Goal: Task Accomplishment & Management: Manage account settings

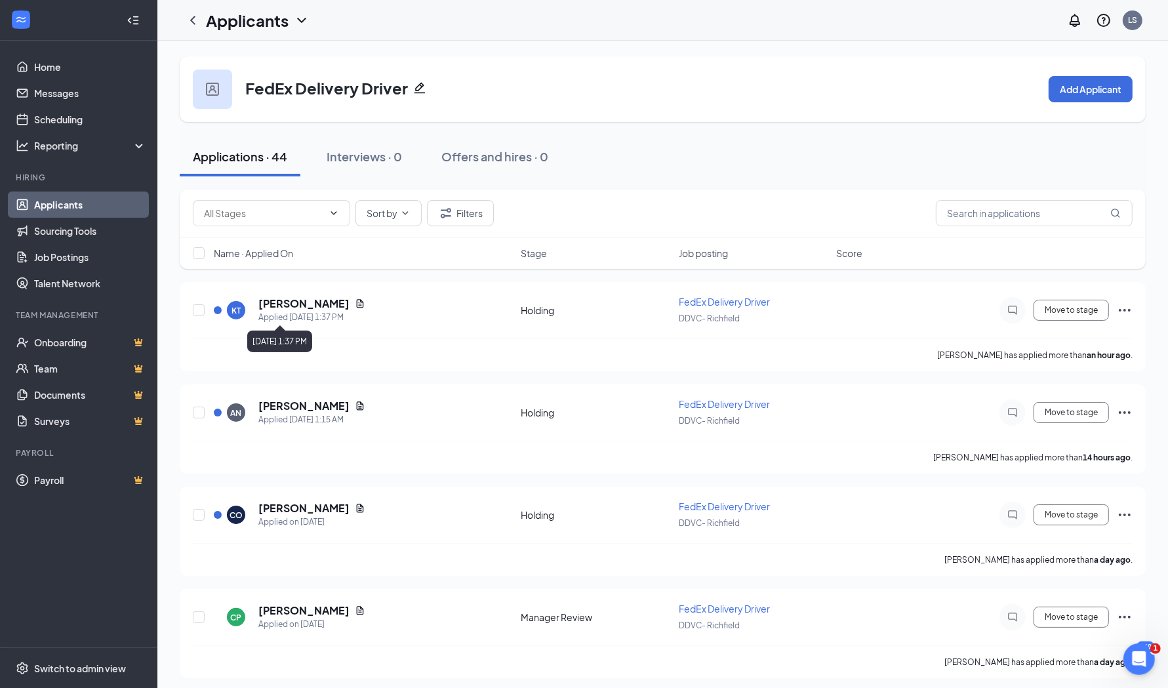
click at [297, 302] on h5 "[PERSON_NAME]" at bounding box center [303, 304] width 91 height 14
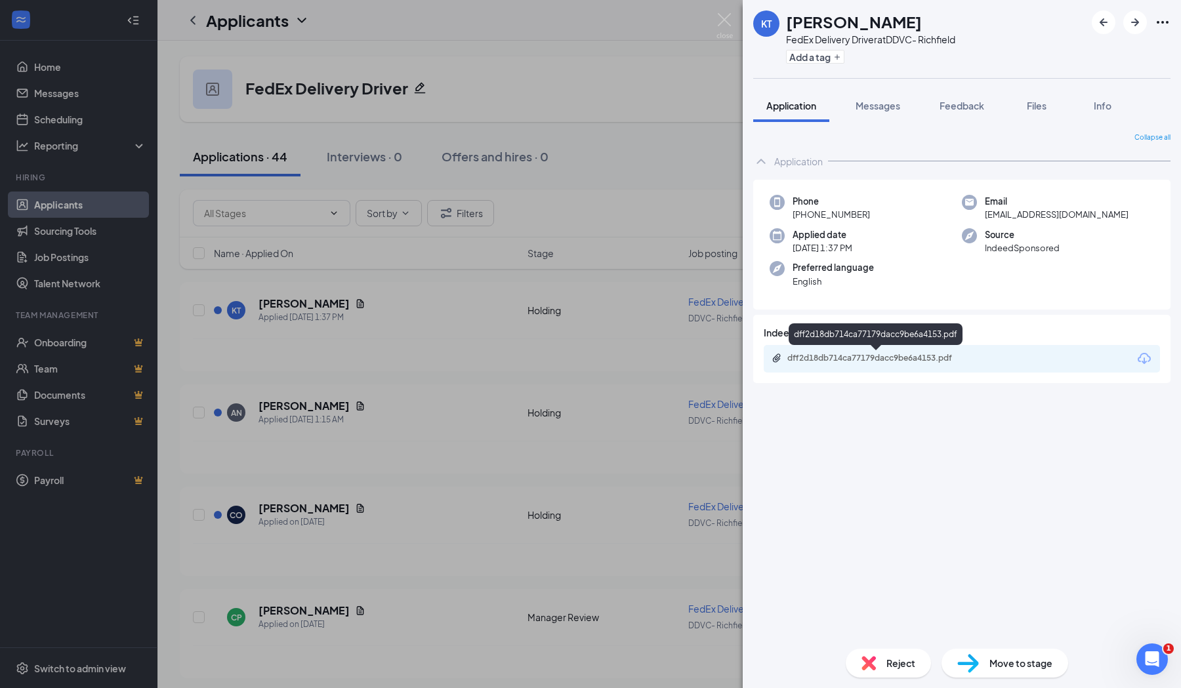
click at [850, 353] on div "dff2d18db714ca77179dacc9be6a4153.pdf" at bounding box center [879, 358] width 184 height 10
click at [897, 676] on div "Reject" at bounding box center [888, 663] width 85 height 29
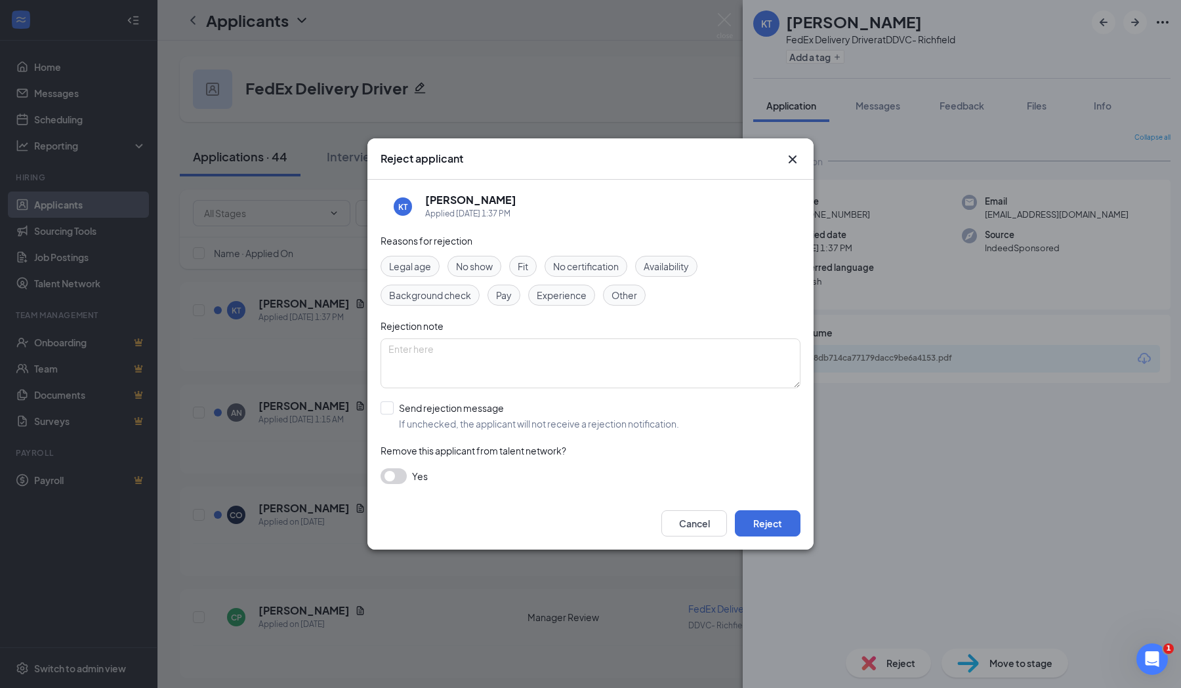
click at [578, 299] on span "Experience" at bounding box center [562, 295] width 50 height 14
click at [758, 529] on button "Reject" at bounding box center [768, 523] width 66 height 26
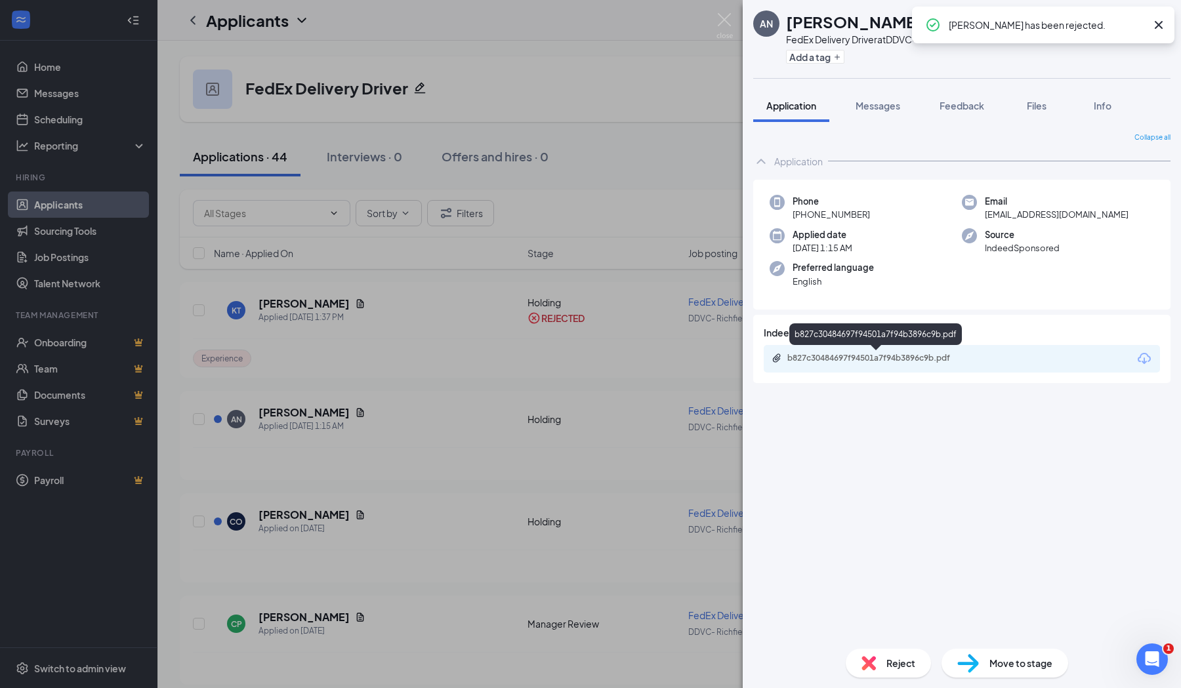
click at [966, 353] on div "b827c30484697f94501a7f94b3896c9b.pdf" at bounding box center [879, 358] width 184 height 10
click at [904, 659] on span "Reject" at bounding box center [900, 663] width 29 height 14
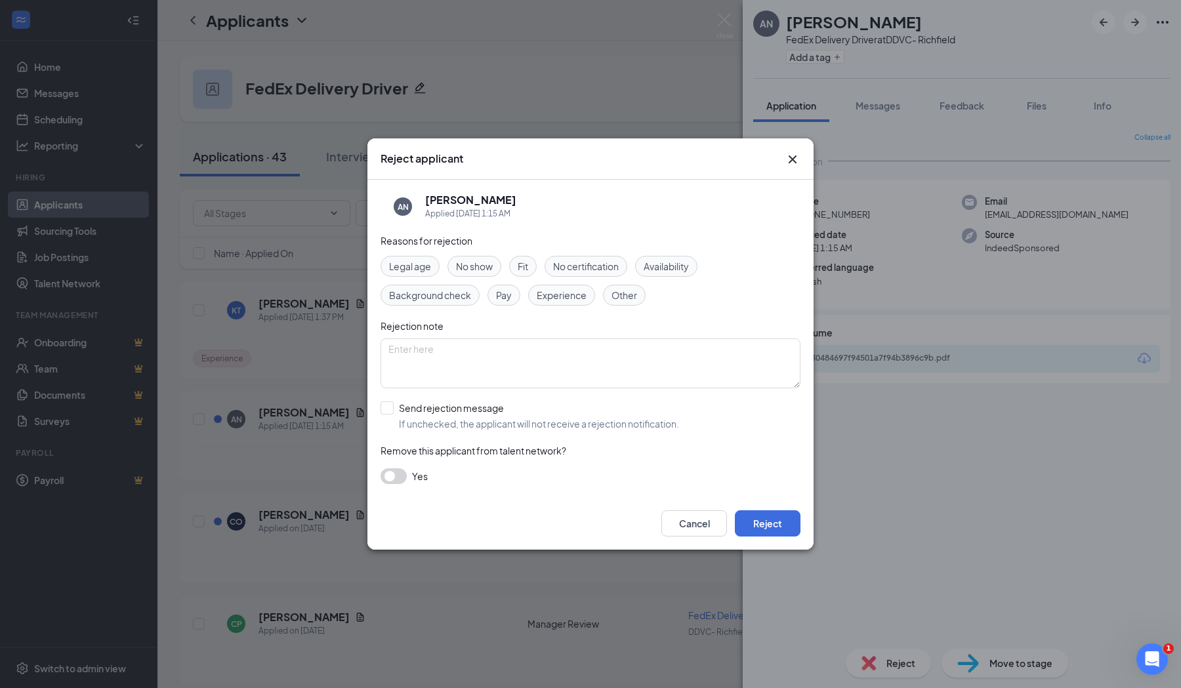
click at [583, 286] on div "Experience" at bounding box center [561, 295] width 67 height 21
click at [747, 522] on button "Reject" at bounding box center [768, 523] width 66 height 26
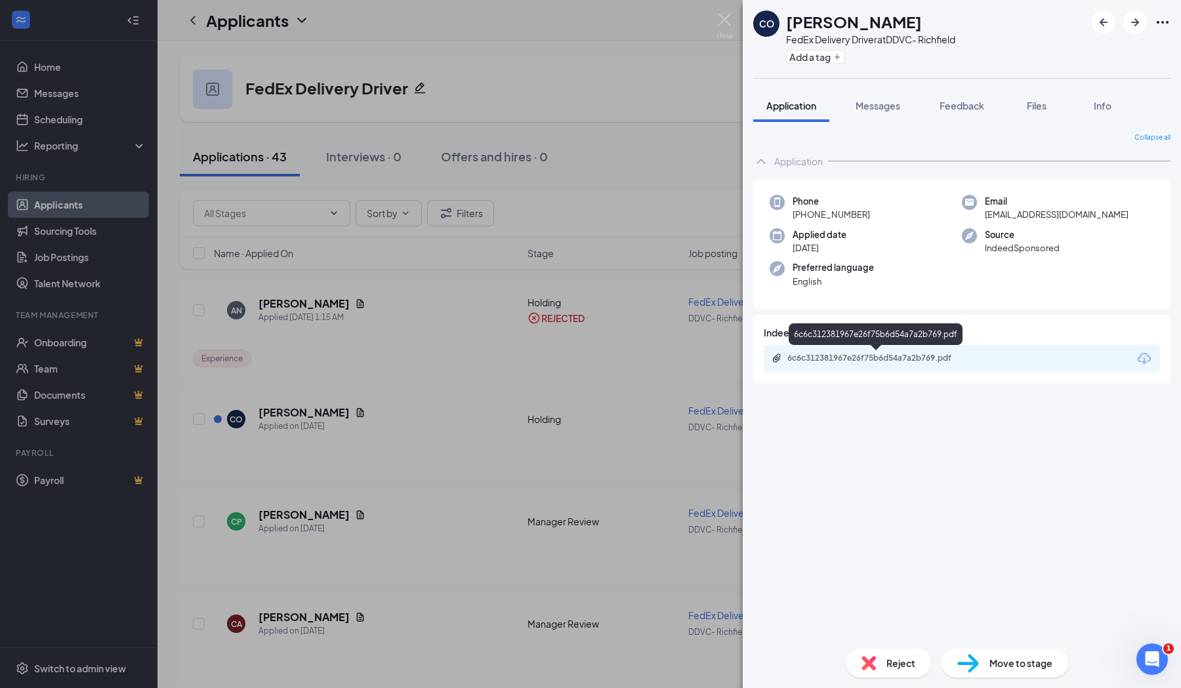
click at [952, 363] on div "6c6c312381967e26f75b6d54a7a2b769.pdf" at bounding box center [878, 359] width 213 height 12
click at [907, 665] on span "Reject" at bounding box center [900, 663] width 29 height 14
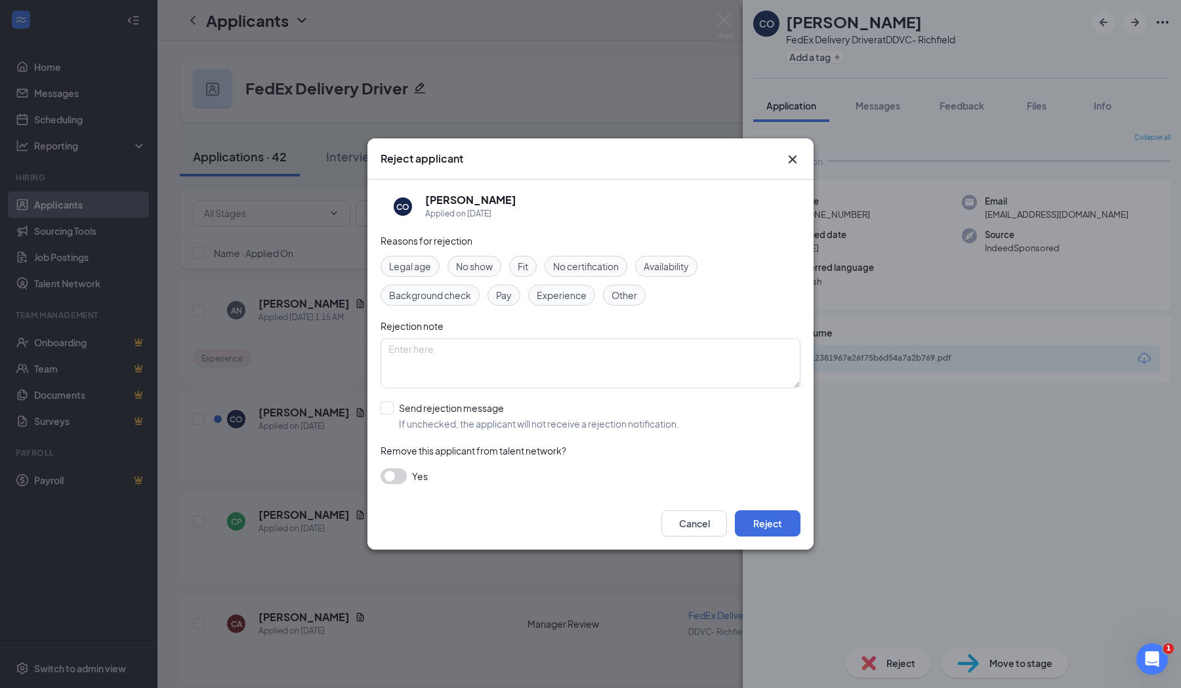
click at [550, 296] on span "Experience" at bounding box center [562, 295] width 50 height 14
click at [764, 515] on button "Reject" at bounding box center [768, 523] width 66 height 26
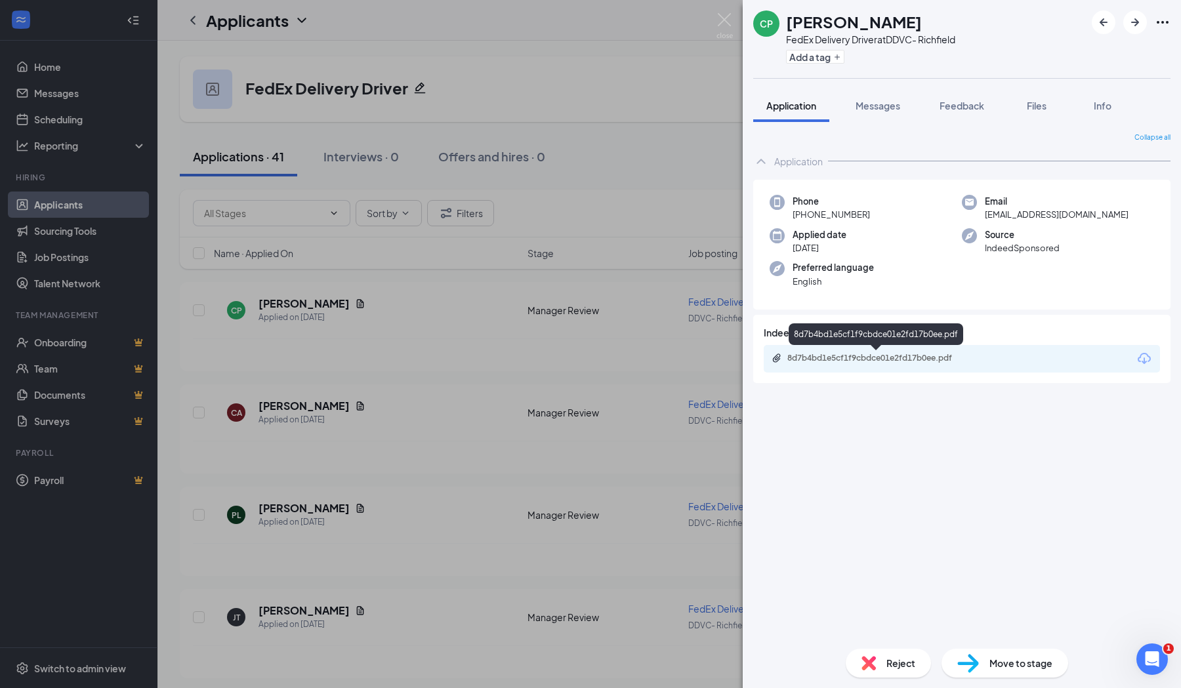
click at [870, 363] on div "8d7b4bd1e5cf1f9cbdce01e2fd17b0ee.pdf" at bounding box center [878, 359] width 213 height 12
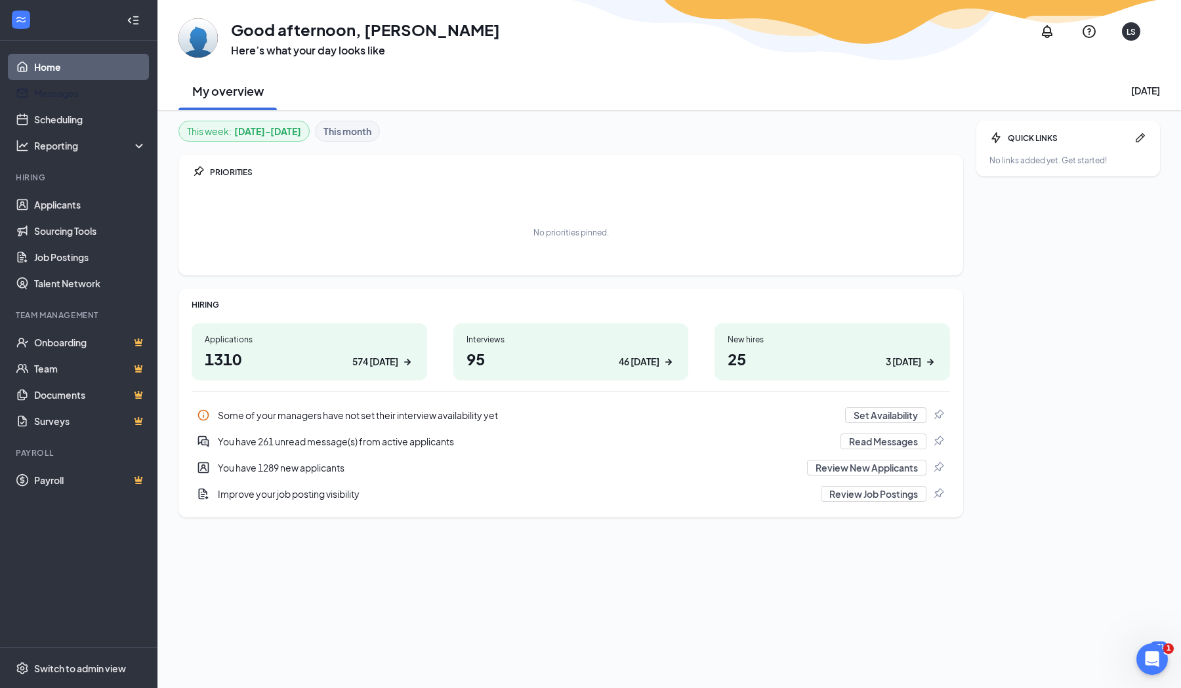
click at [91, 95] on link "Messages" at bounding box center [90, 93] width 112 height 26
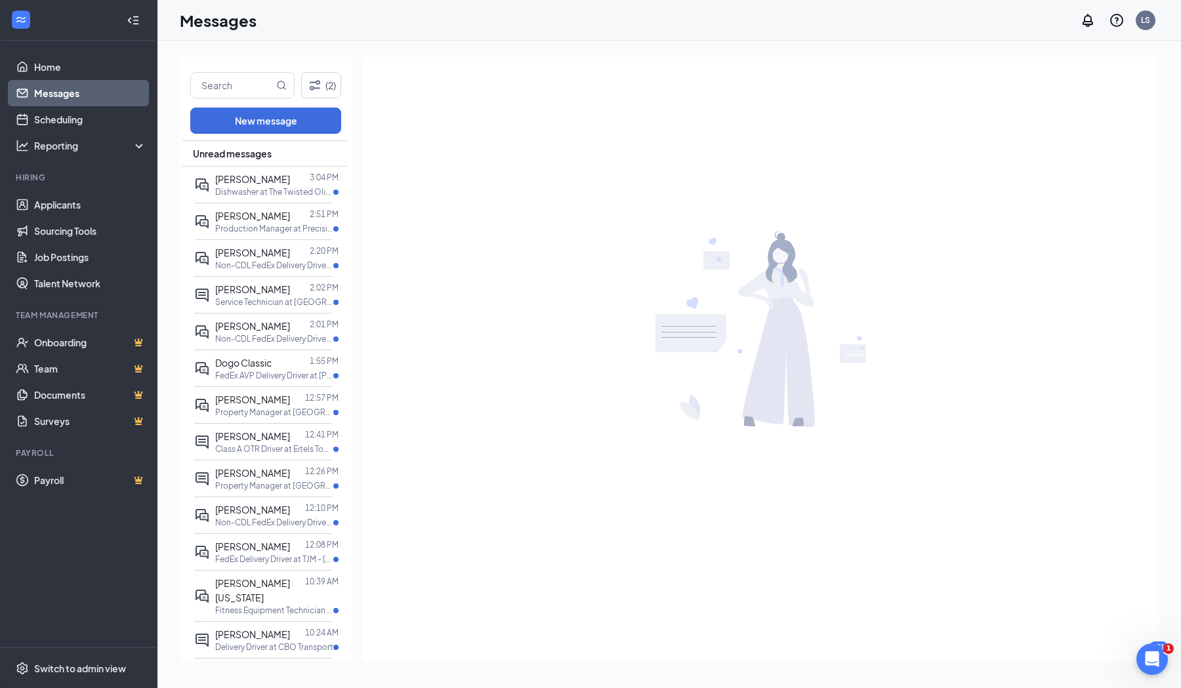
click at [266, 184] on div "Daniel Taylor" at bounding box center [252, 179] width 75 height 14
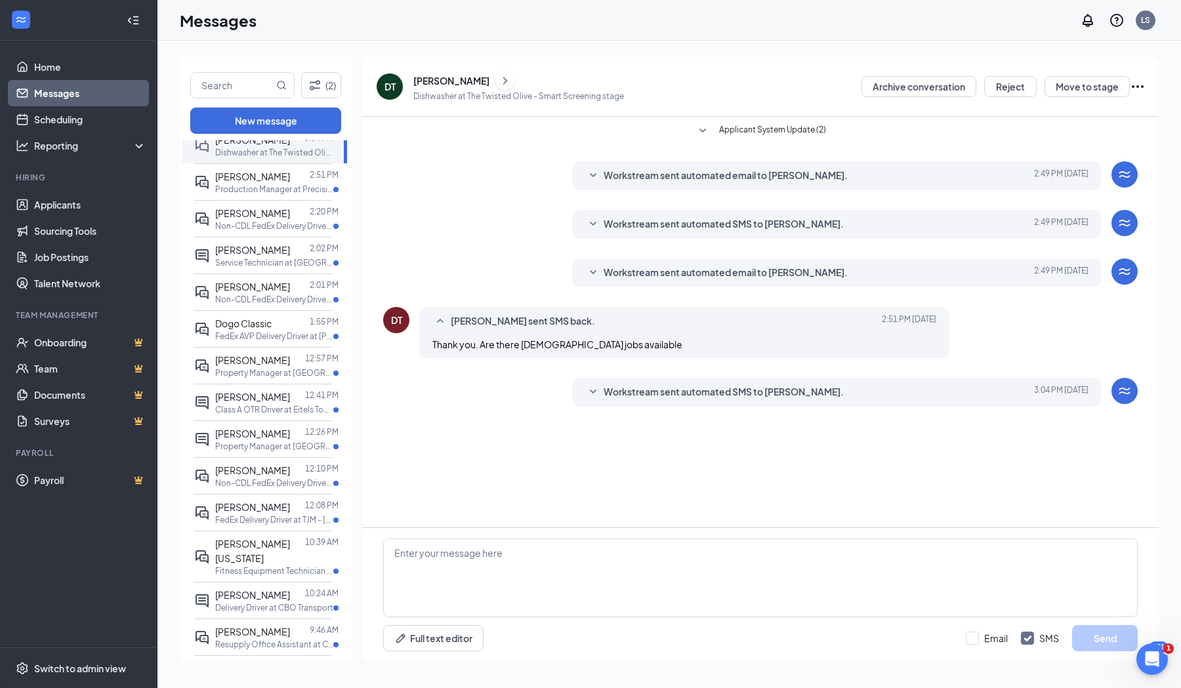
scroll to position [82, 0]
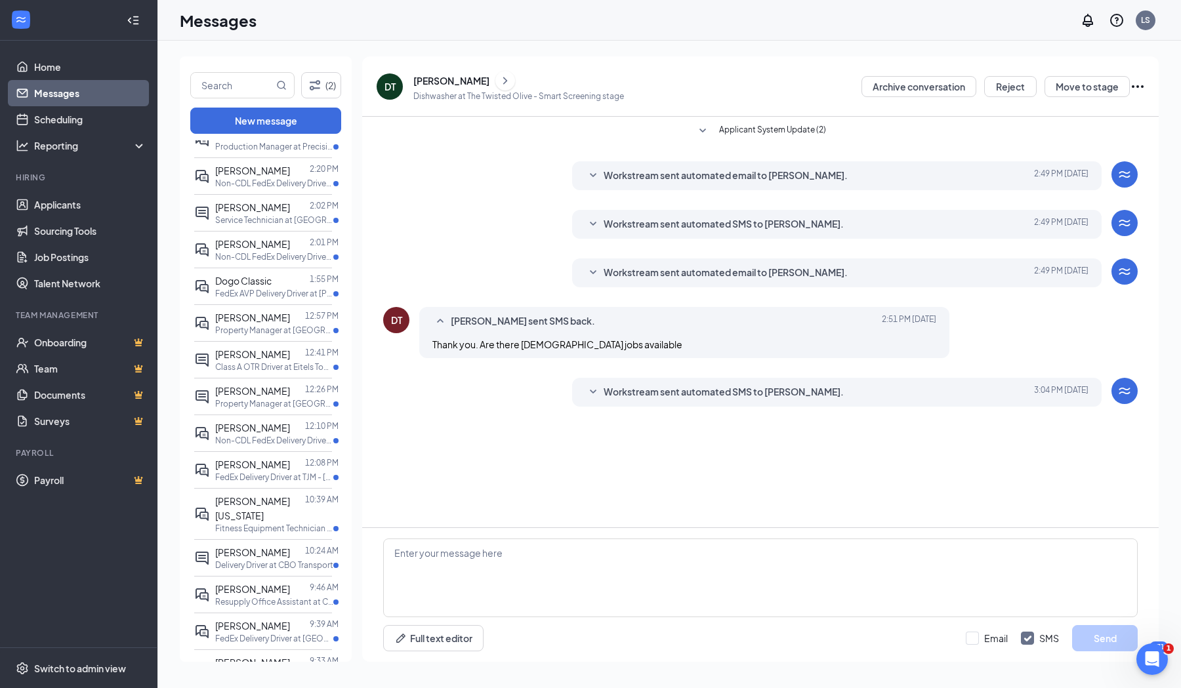
click at [259, 497] on div "Jermayne Washington" at bounding box center [260, 508] width 90 height 29
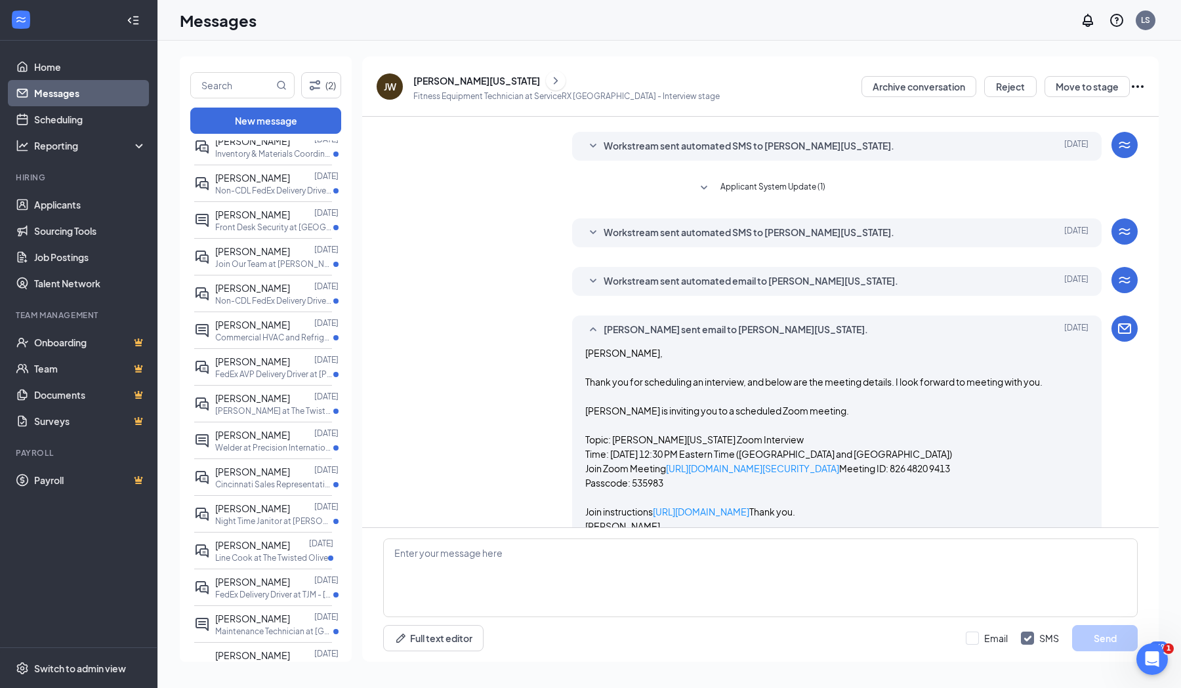
scroll to position [820, 0]
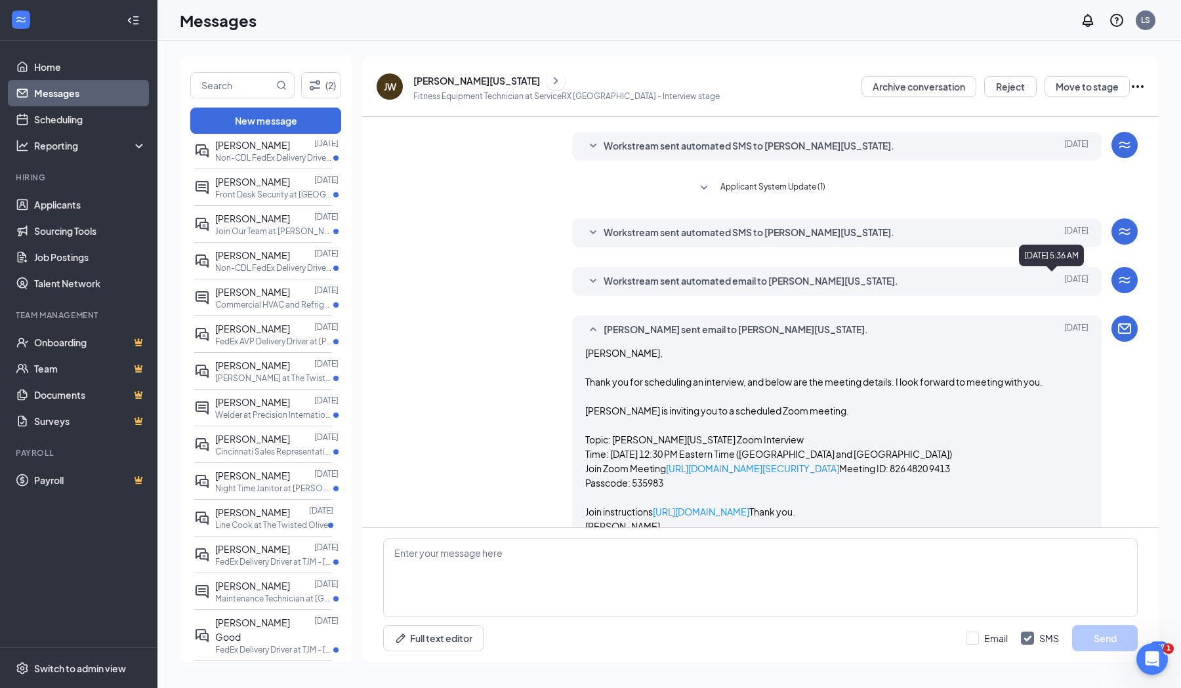
click at [1122, 410] on div "Matthew Boaman sent email to Jermayne Washington. Sep 12 Jermayne, Thank you fo…" at bounding box center [760, 431] width 754 height 231
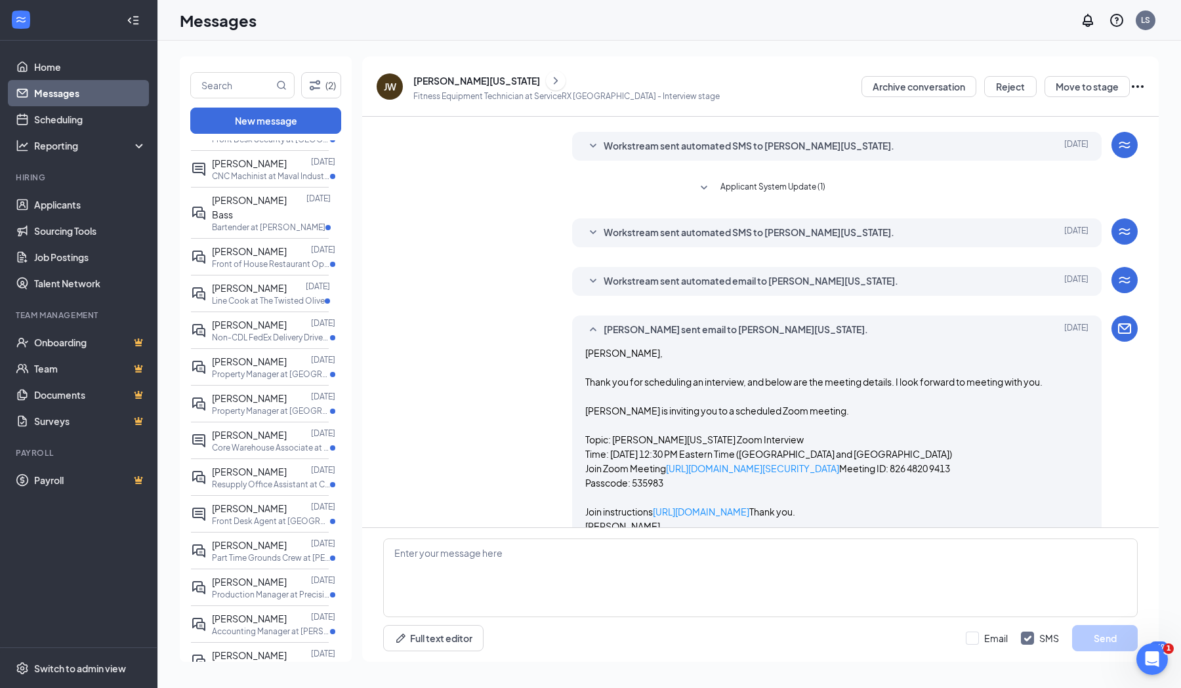
scroll to position [2210, 3]
